Goal: Transaction & Acquisition: Subscribe to service/newsletter

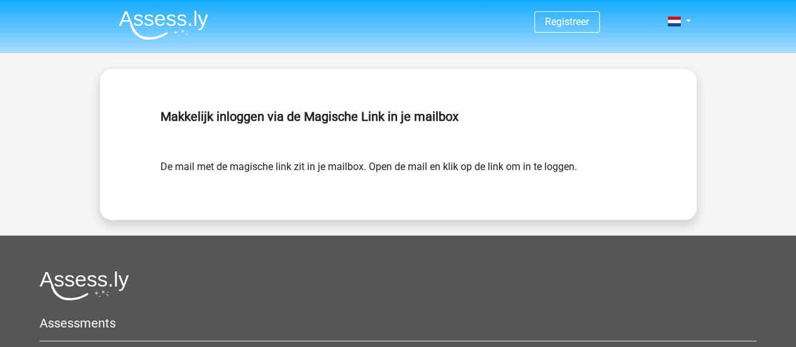
click at [136, 14] on img at bounding box center [163, 25] width 89 height 30
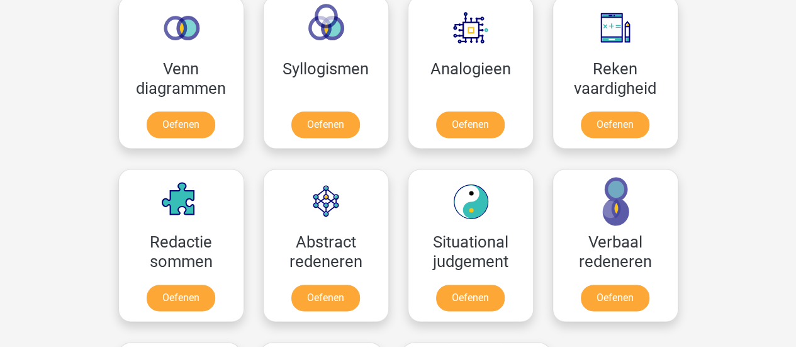
scroll to position [818, 0]
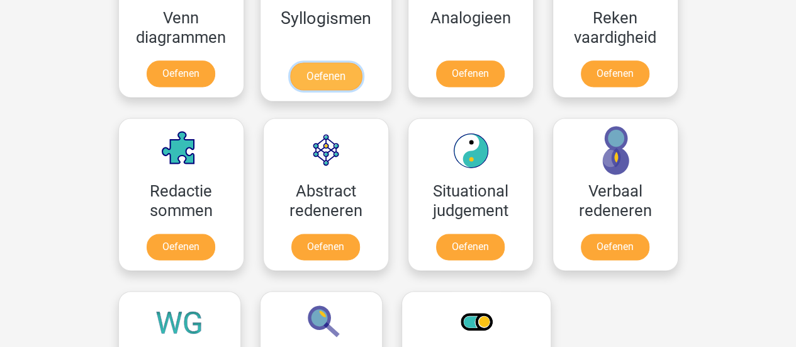
click at [292, 84] on link "Oefenen" at bounding box center [325, 76] width 72 height 28
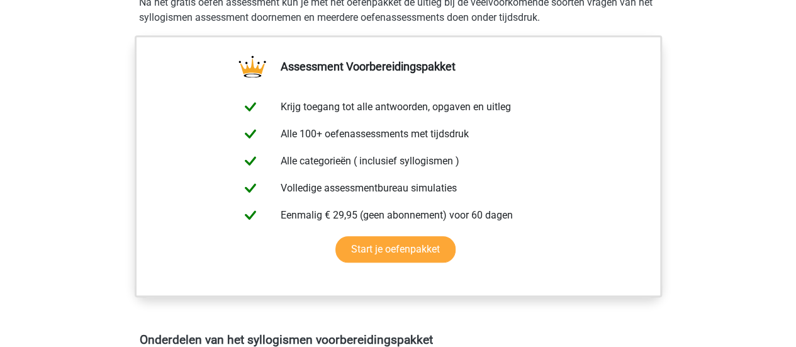
scroll to position [408, 0]
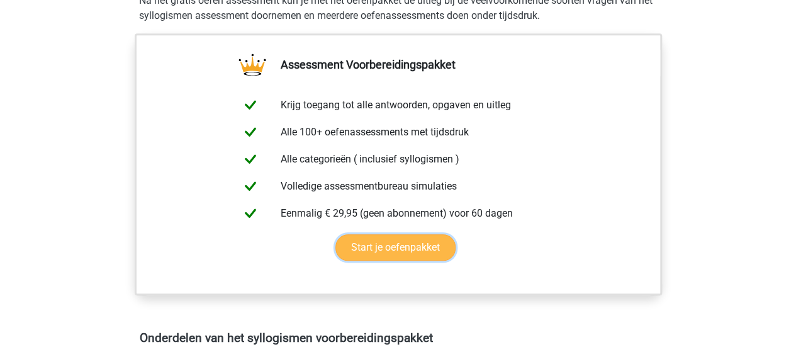
click at [358, 258] on link "Start je oefenpakket" at bounding box center [395, 247] width 120 height 26
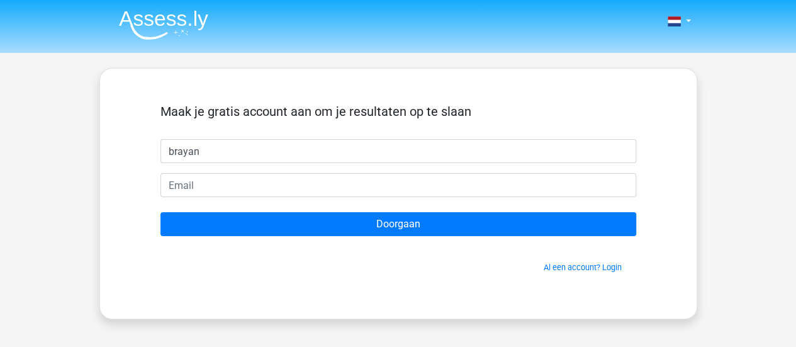
type input "brayan"
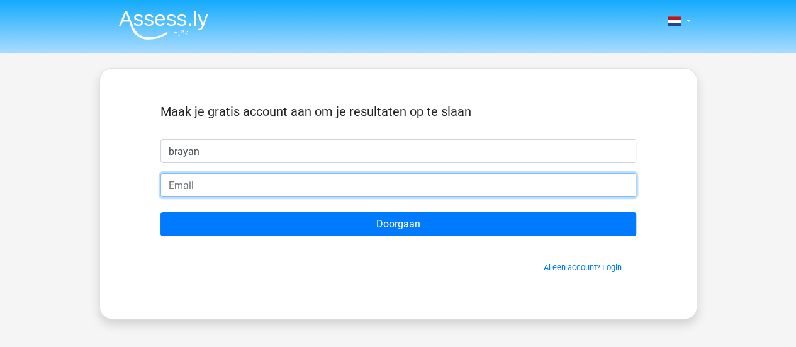
click at [201, 187] on input "email" at bounding box center [397, 185] width 475 height 24
type input "brayan.marcus@icloud.com"
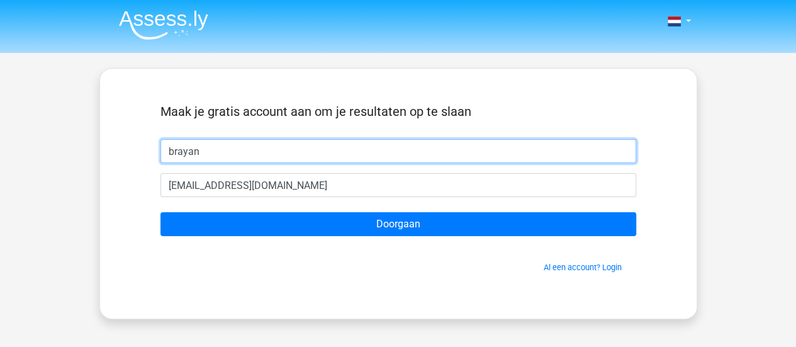
click at [221, 153] on input "brayan" at bounding box center [397, 151] width 475 height 24
click at [191, 152] on input "brayan marcus" at bounding box center [397, 151] width 475 height 24
type input "brayanmarcus"
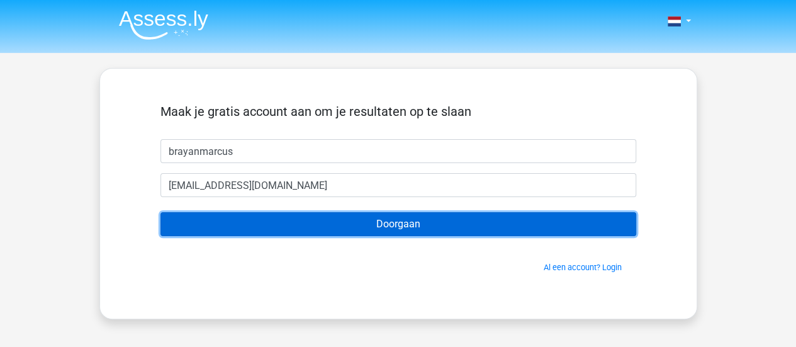
click at [182, 226] on input "Doorgaan" at bounding box center [397, 224] width 475 height 24
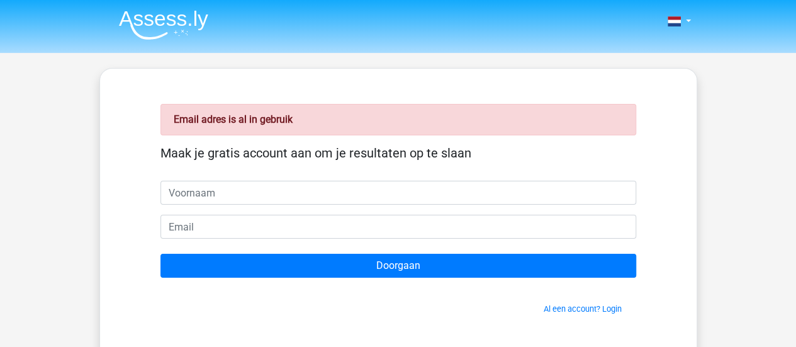
click at [182, 194] on input "text" at bounding box center [397, 192] width 475 height 24
click at [210, 197] on input "brayan" at bounding box center [397, 192] width 475 height 24
type input "brayan"
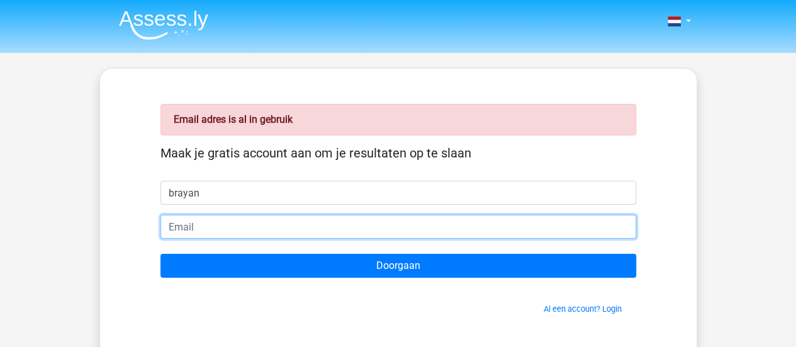
click at [184, 230] on input "email" at bounding box center [397, 226] width 475 height 24
type input "brayan.marcus@icloud.com"
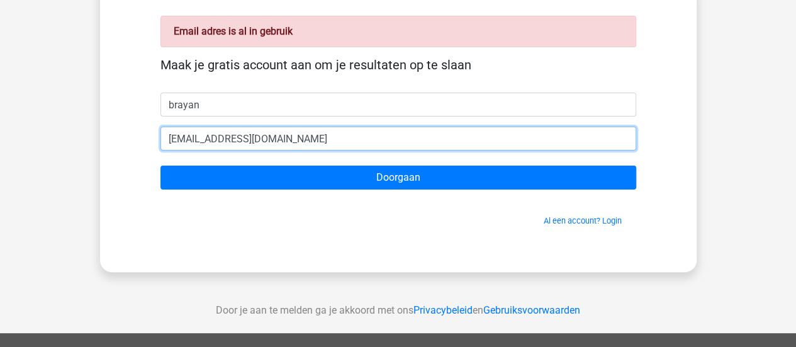
scroll to position [87, 0]
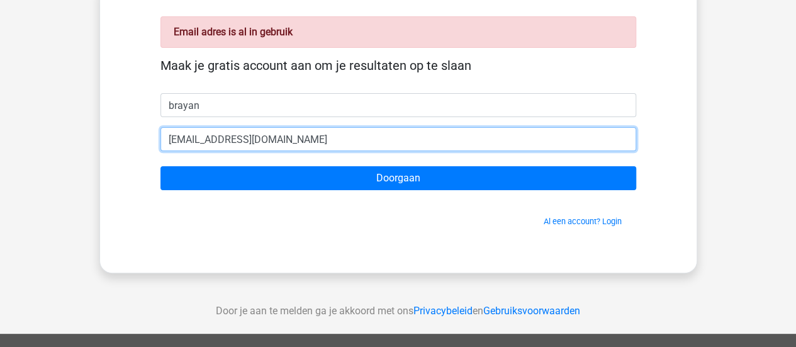
click at [203, 138] on input "brayan.marcus@icloud.com" at bounding box center [397, 139] width 475 height 24
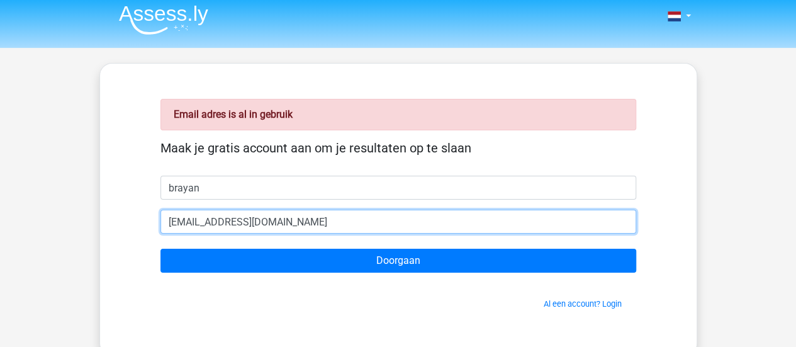
scroll to position [4, 0]
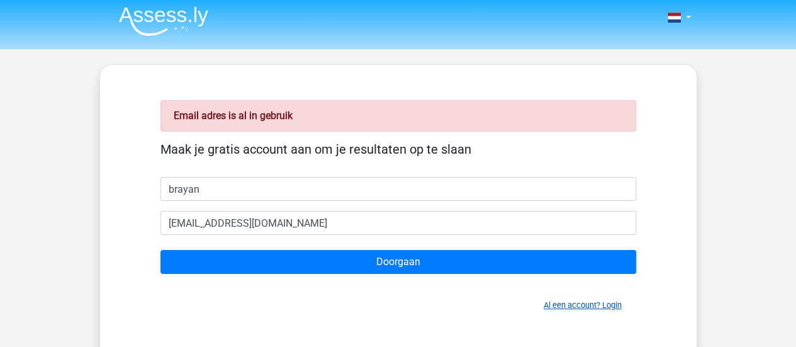
click at [607, 301] on link "Al een account? Login" at bounding box center [582, 304] width 78 height 9
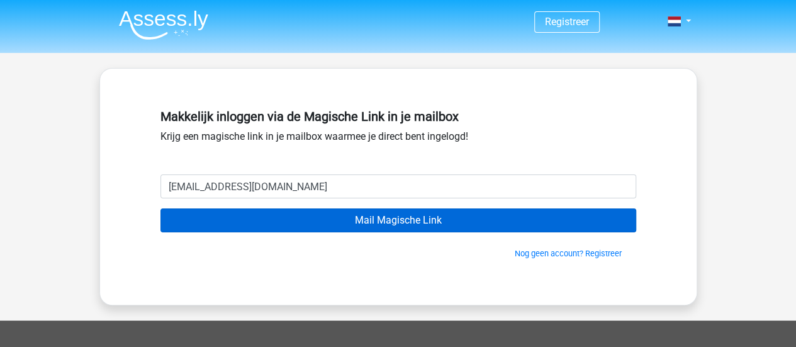
type input "[EMAIL_ADDRESS][DOMAIN_NAME]"
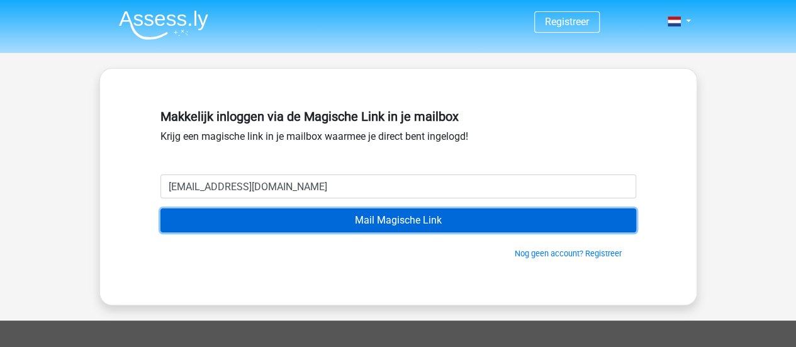
click at [348, 221] on input "Mail Magische Link" at bounding box center [397, 220] width 475 height 24
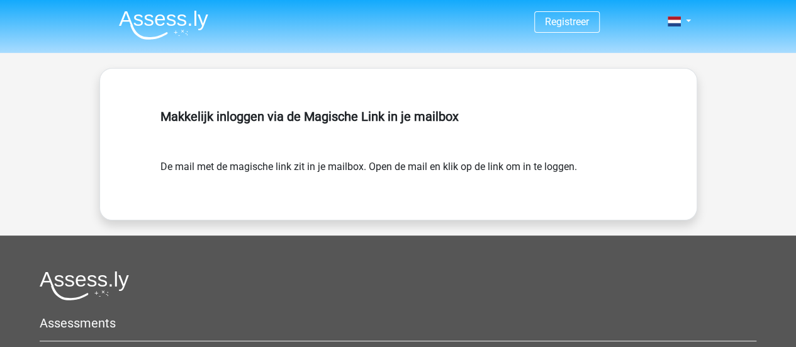
click at [71, 209] on div "Registreer" at bounding box center [398, 283] width 796 height 567
